Goal: Task Accomplishment & Management: Manage account settings

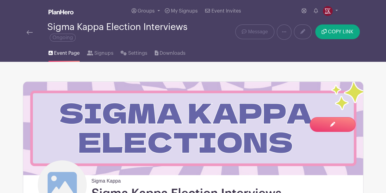
click at [59, 53] on span "Event Page" at bounding box center [67, 52] width 26 height 7
click at [173, 50] on span "Downloads" at bounding box center [173, 52] width 26 height 7
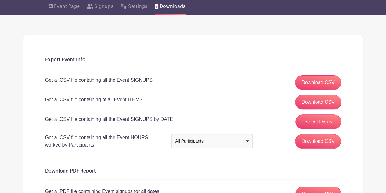
scroll to position [47, 0]
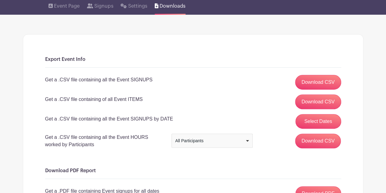
click at [195, 136] on div "All Participants" at bounding box center [212, 140] width 76 height 9
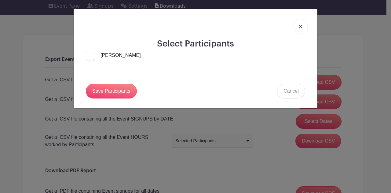
click at [301, 24] on link at bounding box center [301, 26] width 14 height 15
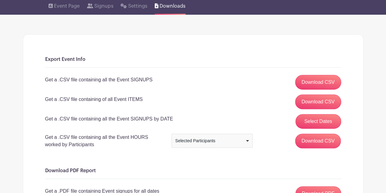
scroll to position [78, 0]
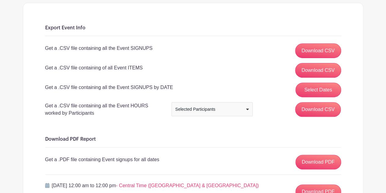
click at [184, 109] on div "Selected Participants" at bounding box center [210, 109] width 70 height 6
click at [305, 108] on input "Download CSV" at bounding box center [318, 109] width 46 height 15
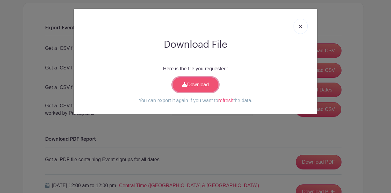
click at [205, 80] on link "Download" at bounding box center [196, 84] width 46 height 15
click at [304, 25] on link at bounding box center [301, 26] width 14 height 15
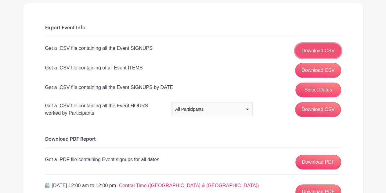
click at [301, 51] on link "Download CSV" at bounding box center [318, 50] width 46 height 15
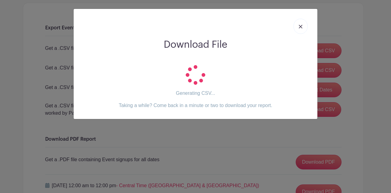
click at [304, 26] on link at bounding box center [301, 26] width 14 height 15
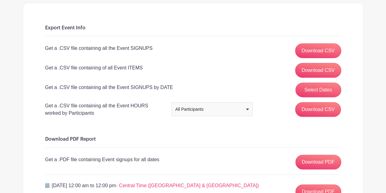
scroll to position [0, 0]
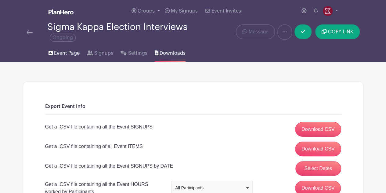
click at [59, 57] on link "Event Page" at bounding box center [64, 52] width 31 height 20
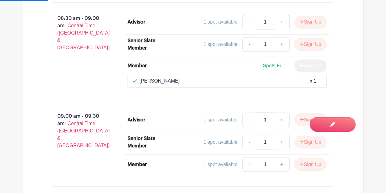
scroll to position [464, 0]
click at [299, 85] on div "[PERSON_NAME] x 1" at bounding box center [227, 81] width 189 height 7
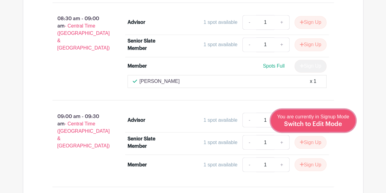
click at [327, 122] on span "Switch to Edit Mode" at bounding box center [313, 124] width 58 height 6
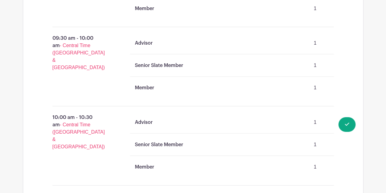
scroll to position [648, 0]
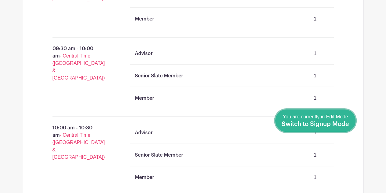
click at [347, 123] on span "Switch to Signup Mode" at bounding box center [315, 124] width 67 height 6
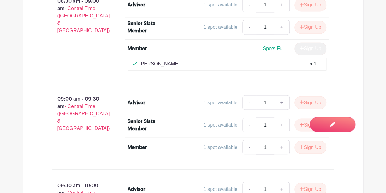
scroll to position [481, 0]
click at [286, 55] on div "Spots Full Sign Up" at bounding box center [251, 48] width 149 height 13
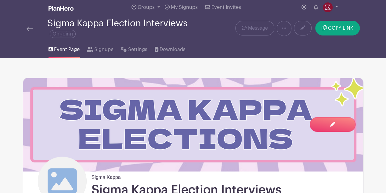
scroll to position [0, 0]
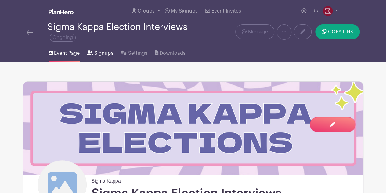
click at [109, 52] on span "Signups" at bounding box center [103, 52] width 19 height 7
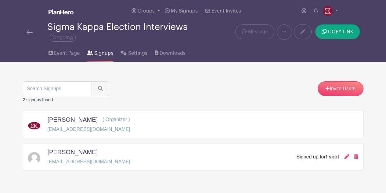
scroll to position [15, 0]
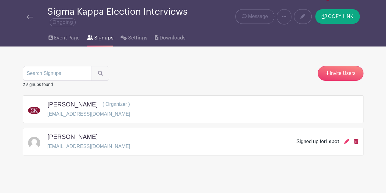
click at [356, 142] on icon at bounding box center [356, 141] width 4 height 5
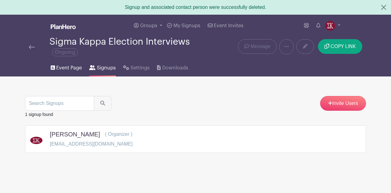
click at [68, 68] on span "Event Page" at bounding box center [69, 67] width 26 height 7
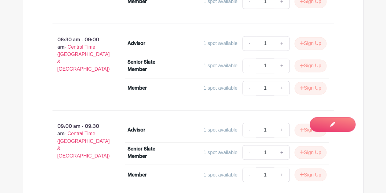
scroll to position [500, 0]
